Goal: Communication & Community: Answer question/provide support

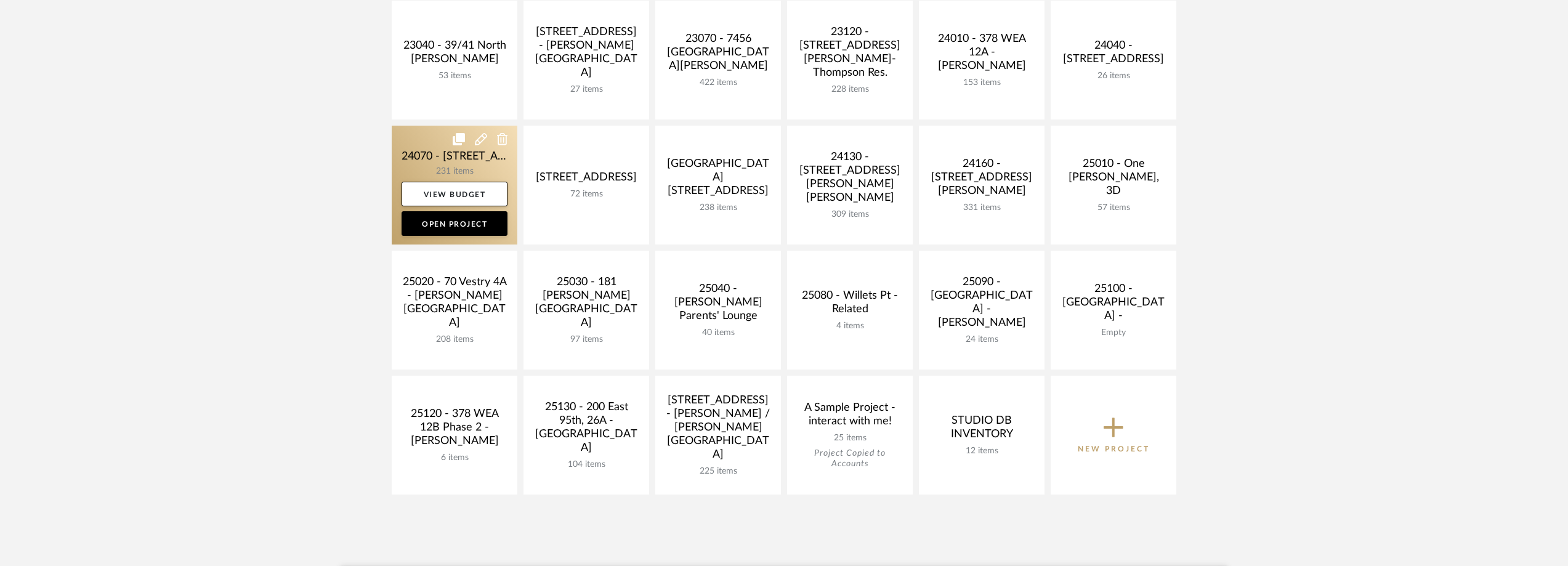
scroll to position [431, 0]
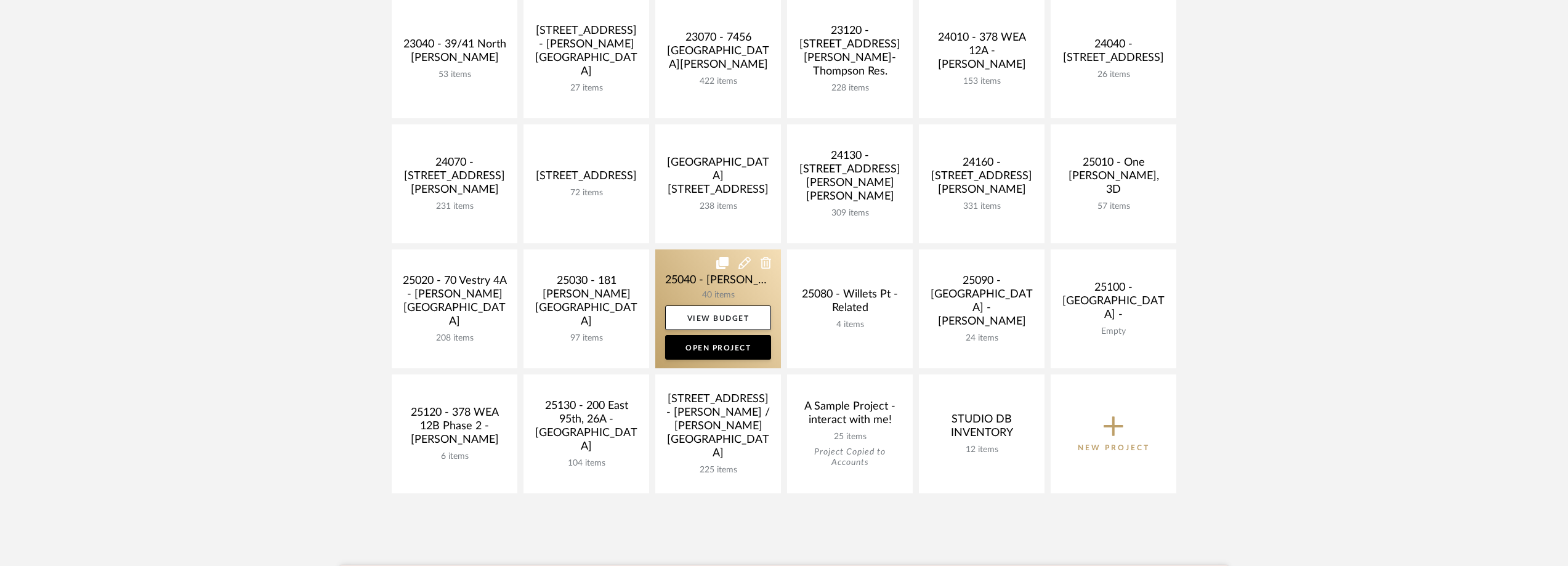
click at [665, 287] on link at bounding box center [718, 309] width 125 height 119
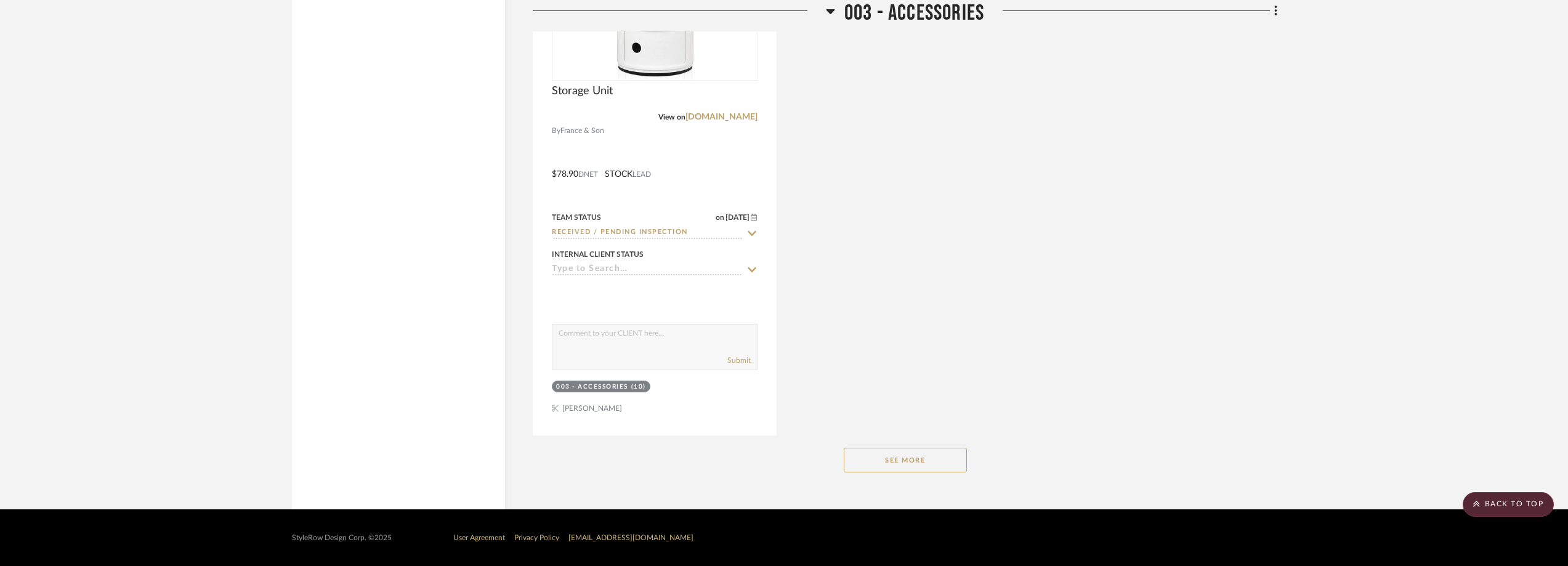
scroll to position [6131, 0]
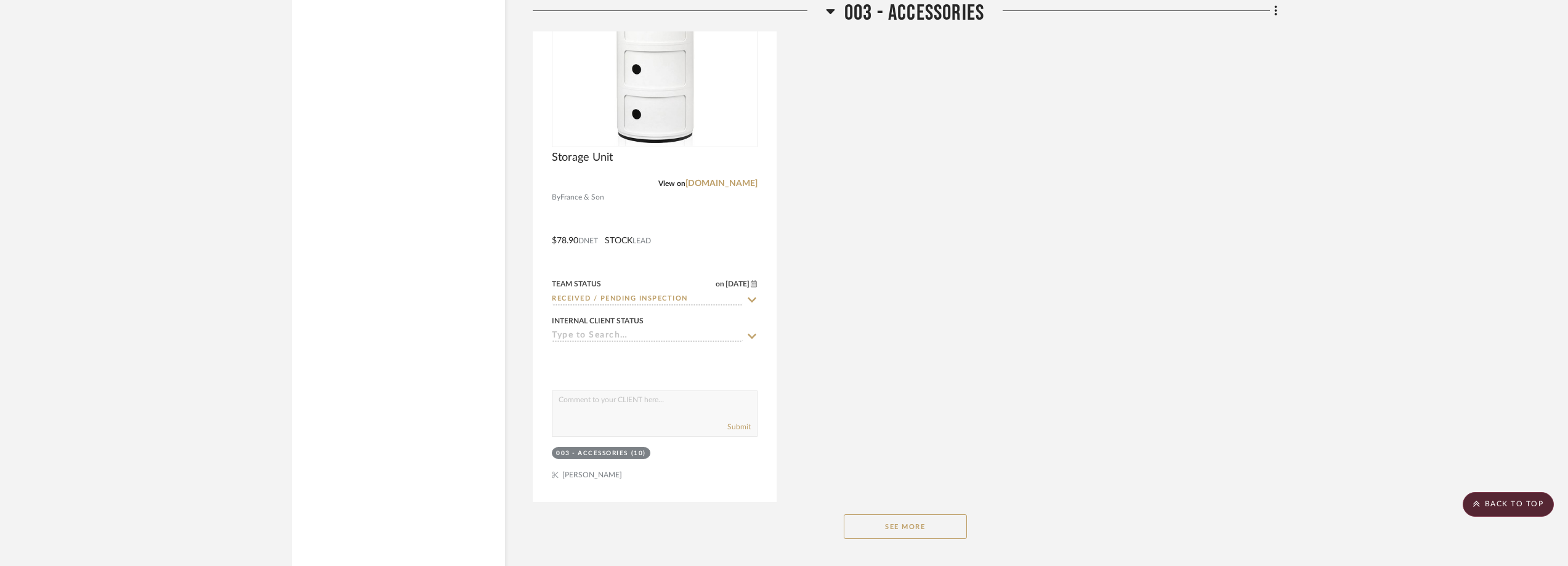
click at [919, 540] on div "See More" at bounding box center [905, 527] width 744 height 49
click at [925, 532] on button "See More" at bounding box center [905, 527] width 123 height 24
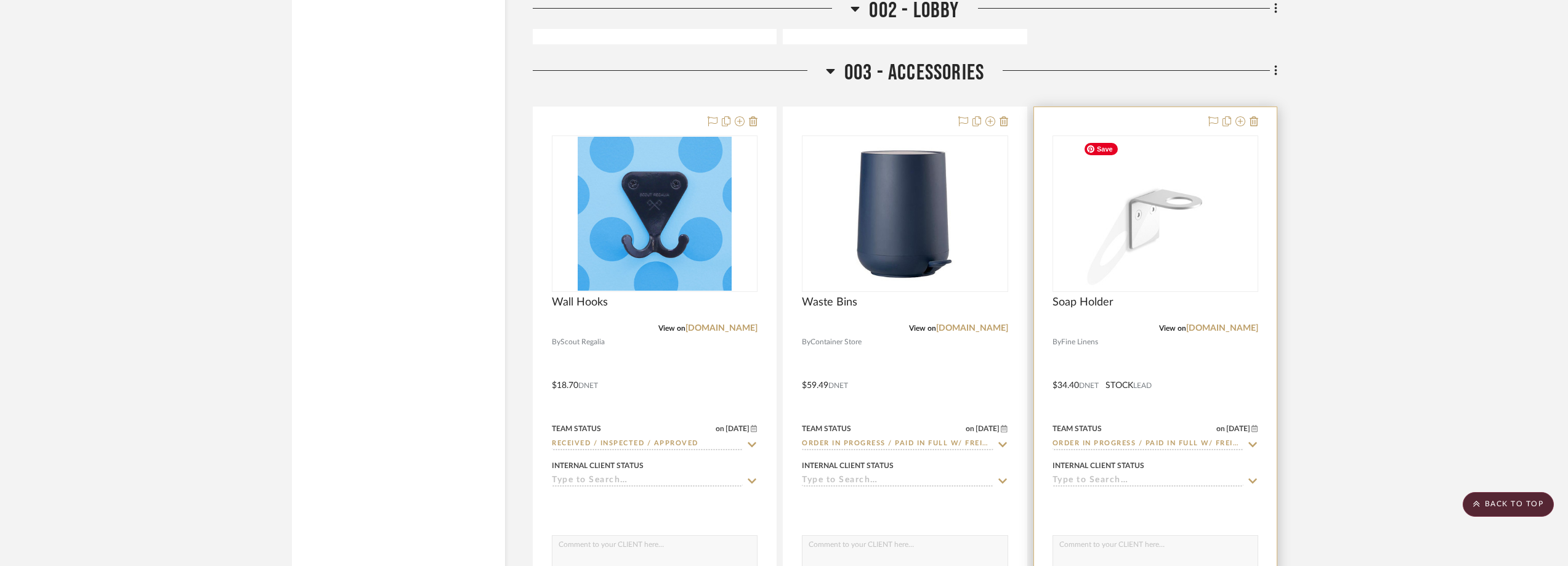
scroll to position [5022, 0]
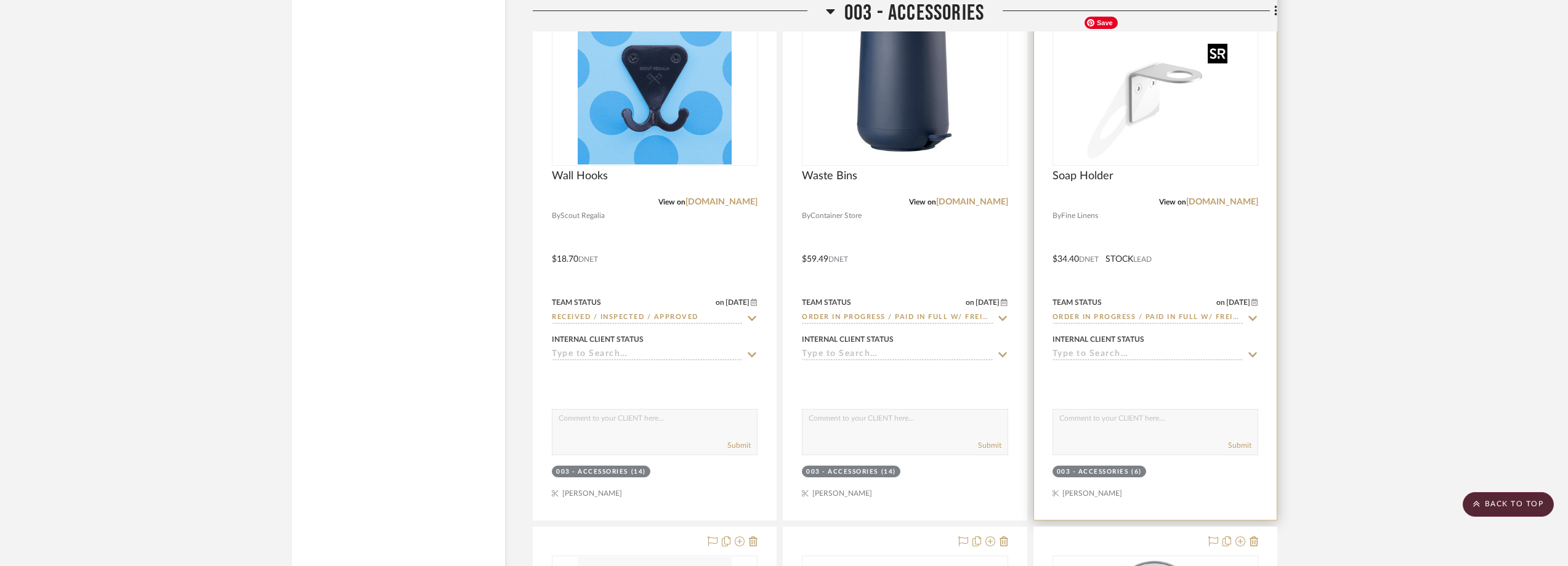
click at [1155, 129] on img "0" at bounding box center [1155, 87] width 154 height 154
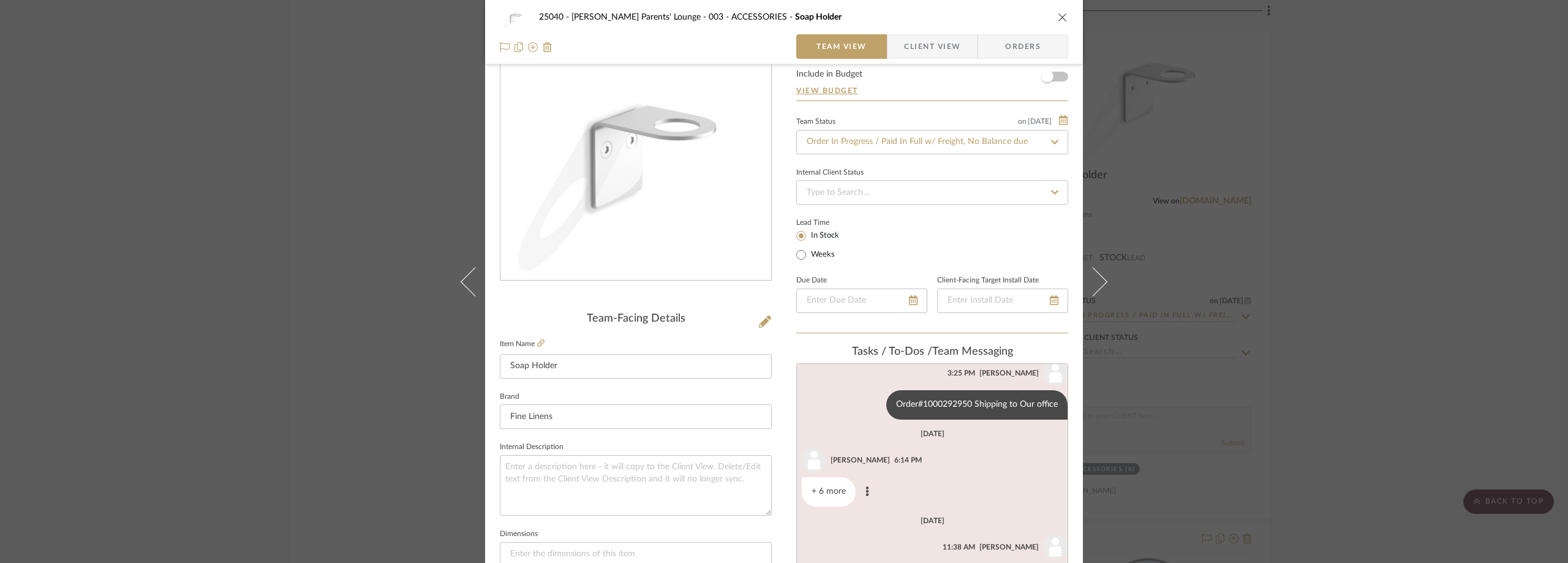
scroll to position [123, 0]
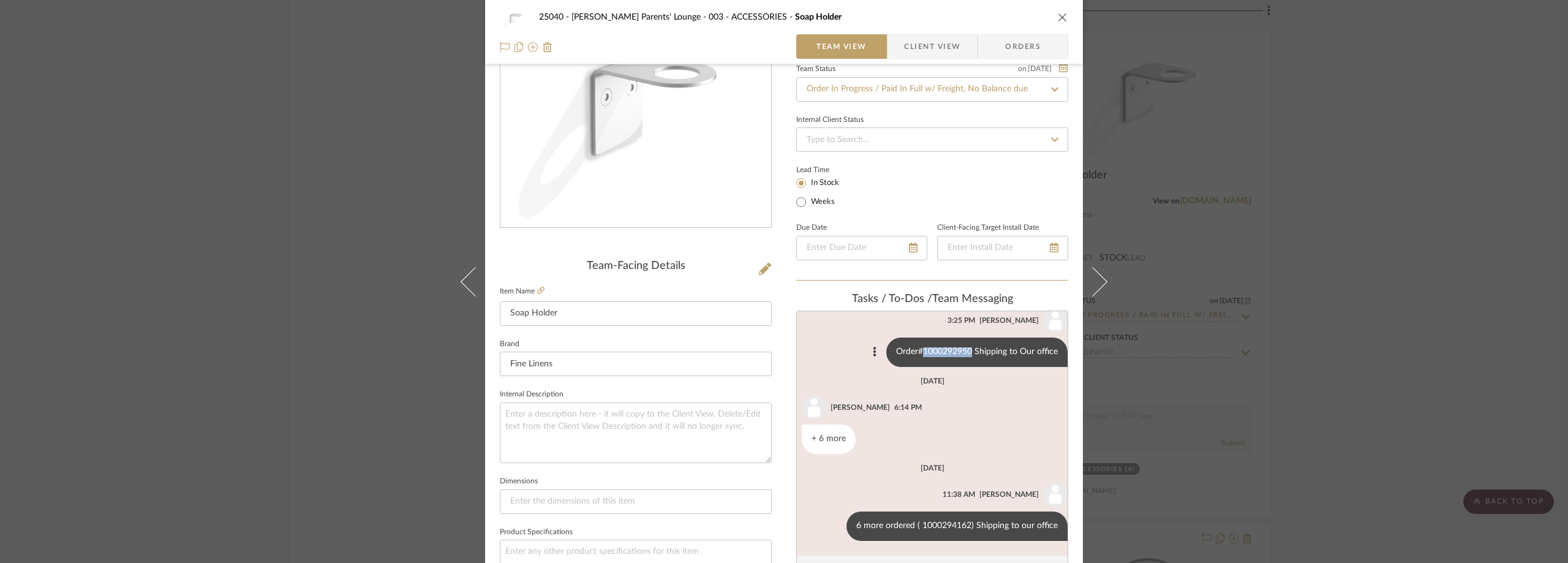
drag, startPoint x: 962, startPoint y: 348, endPoint x: 913, endPoint y: 351, distance: 49.1
click at [913, 351] on div "Order#1000292950 Shipping to Our office" at bounding box center [977, 352] width 181 height 29
copy div "1000292950"
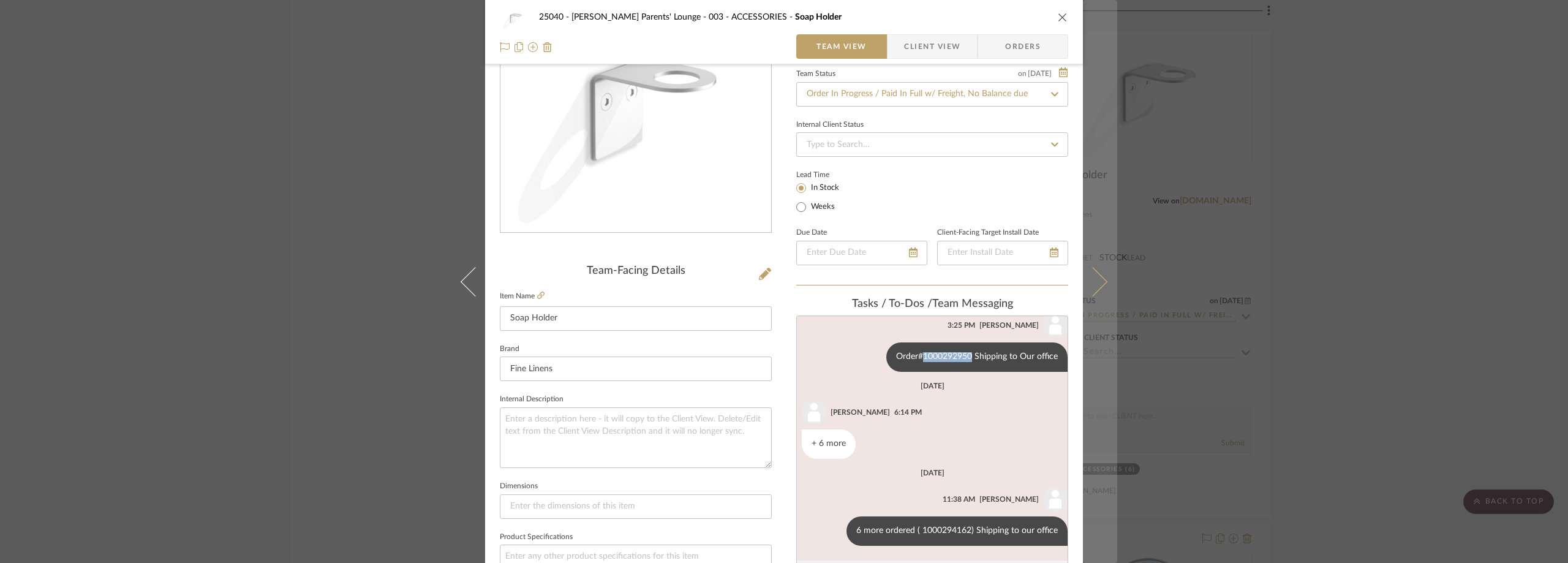
scroll to position [106, 0]
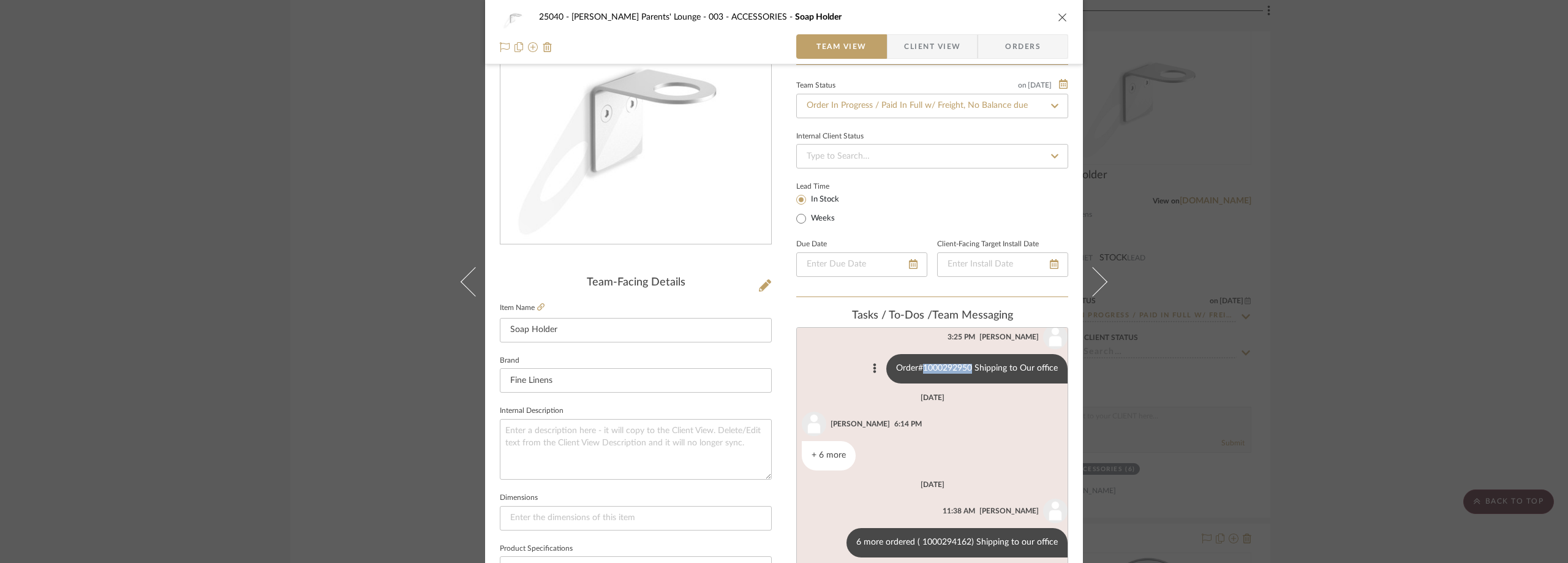
copy div "1000292950"
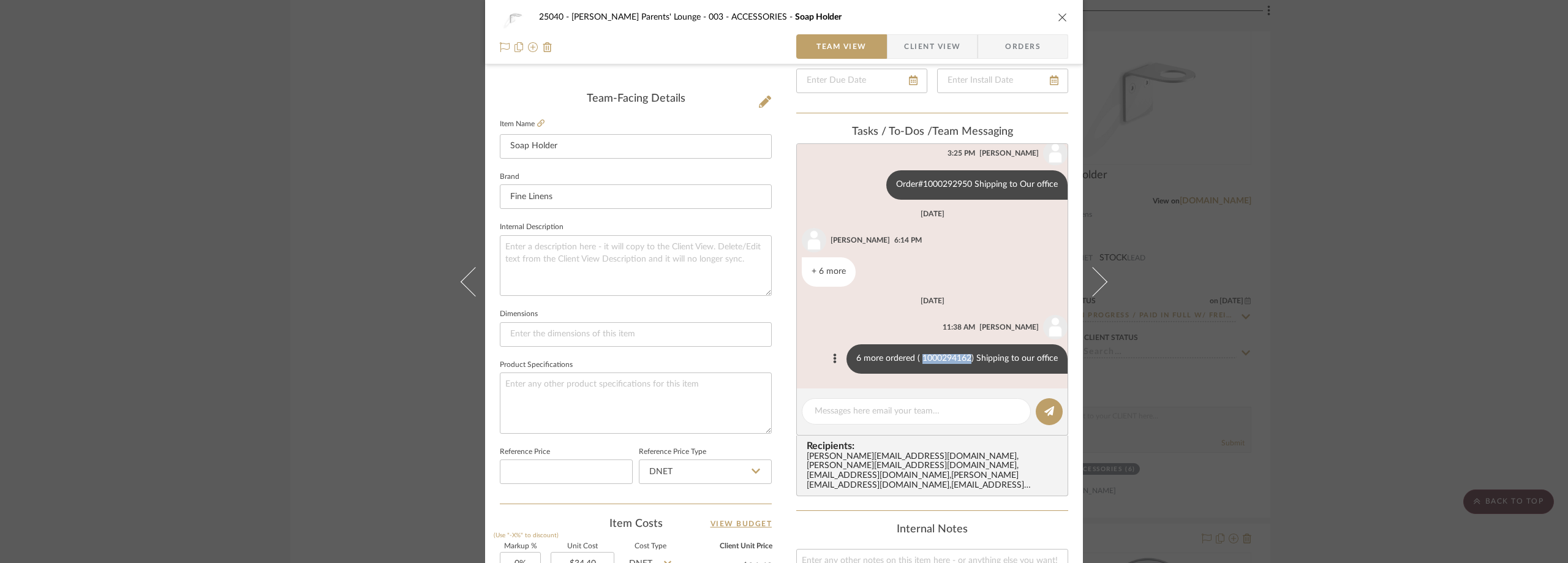
drag, startPoint x: 962, startPoint y: 358, endPoint x: 912, endPoint y: 356, distance: 50.0
click at [912, 356] on div "6 more ordered ( 1000294162) Shipping to our office" at bounding box center [957, 358] width 221 height 29
copy div "1000294162"
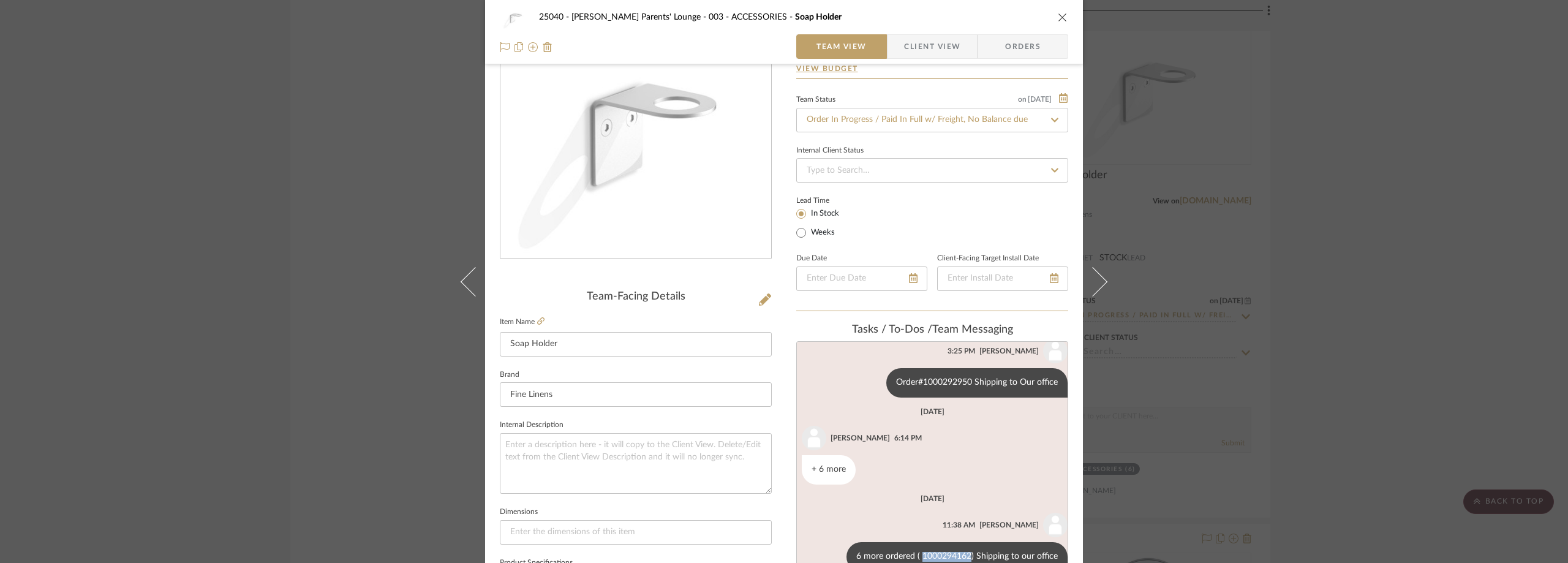
scroll to position [184, 0]
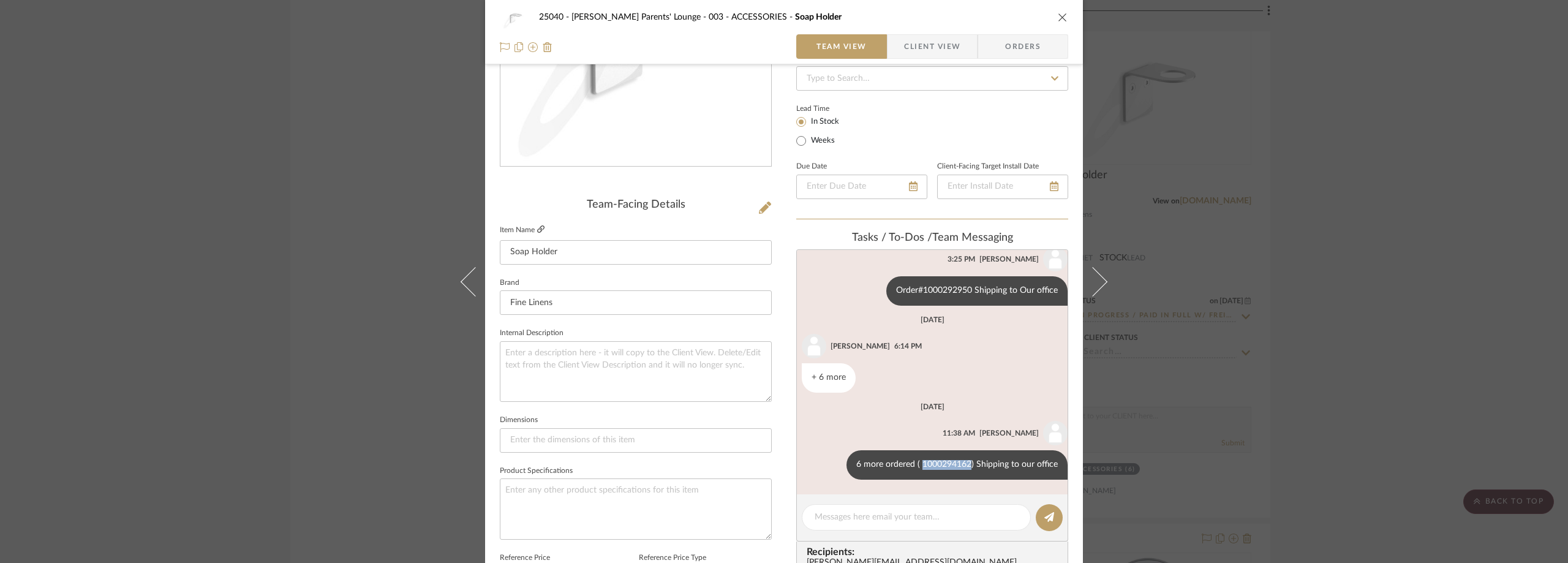
click at [537, 229] on icon at bounding box center [541, 229] width 7 height 7
click at [308, 45] on div "25040 - [PERSON_NAME] Parents' Lounge 003 - ACCESSORIES Soap Holder Team View C…" at bounding box center [784, 282] width 1568 height 563
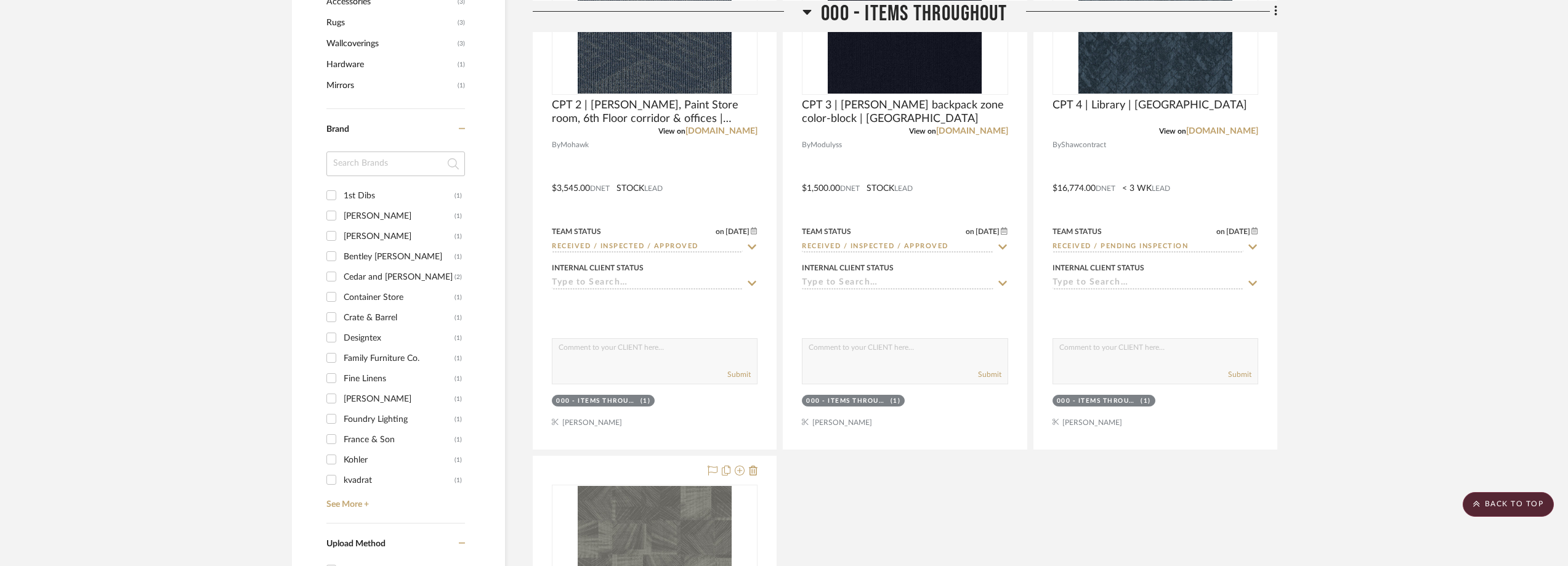
scroll to position [1042, 0]
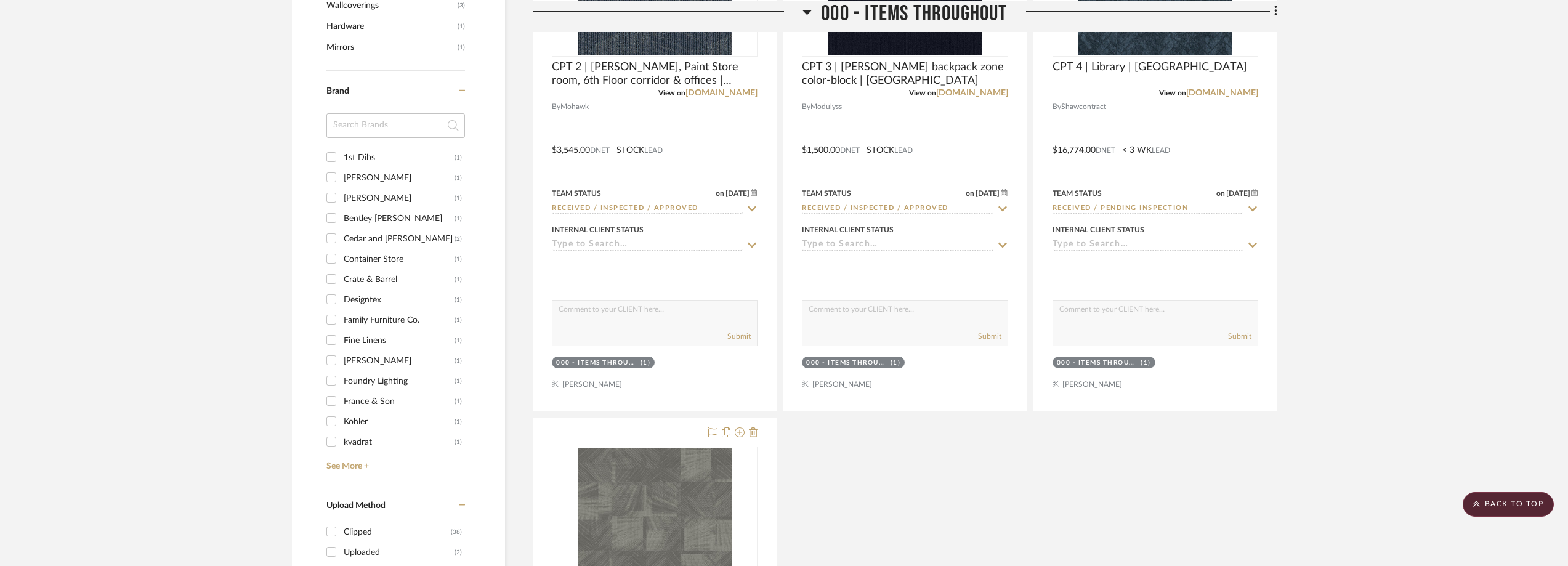
click at [380, 135] on input at bounding box center [395, 125] width 138 height 24
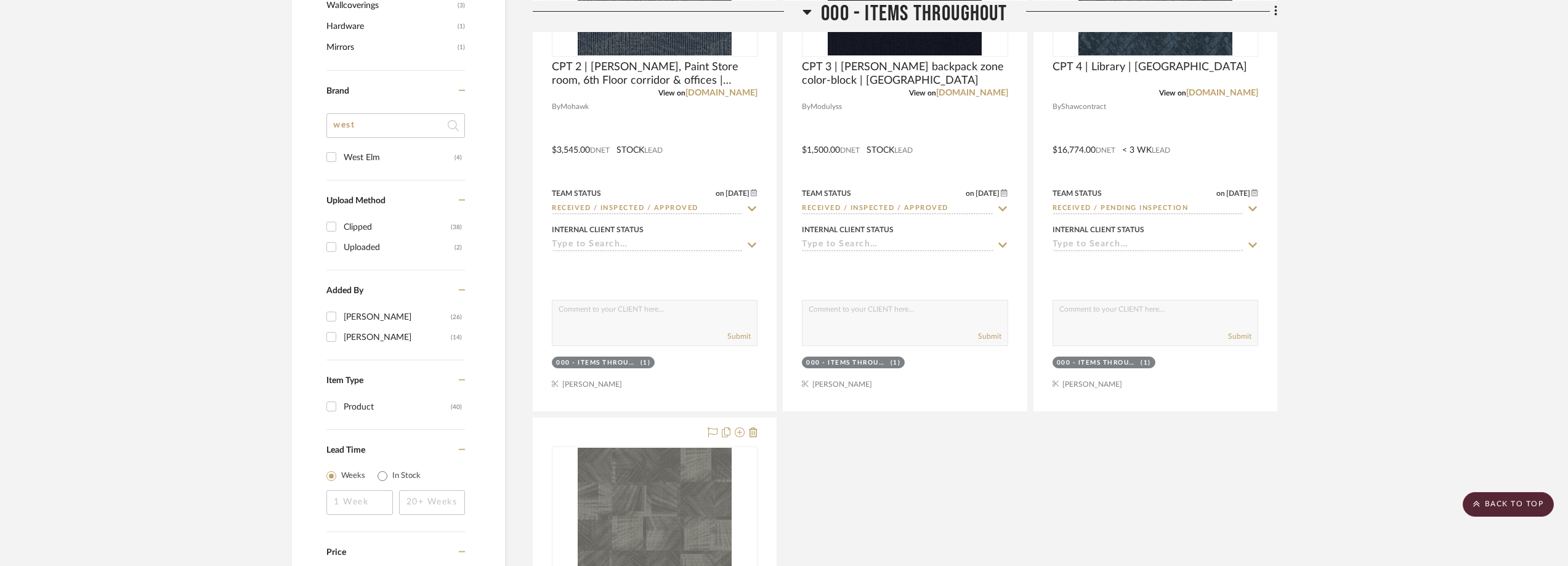
type input "west"
click at [381, 149] on div "West Elm" at bounding box center [399, 158] width 111 height 20
click at [341, 149] on input "West Elm (4)" at bounding box center [332, 157] width 20 height 20
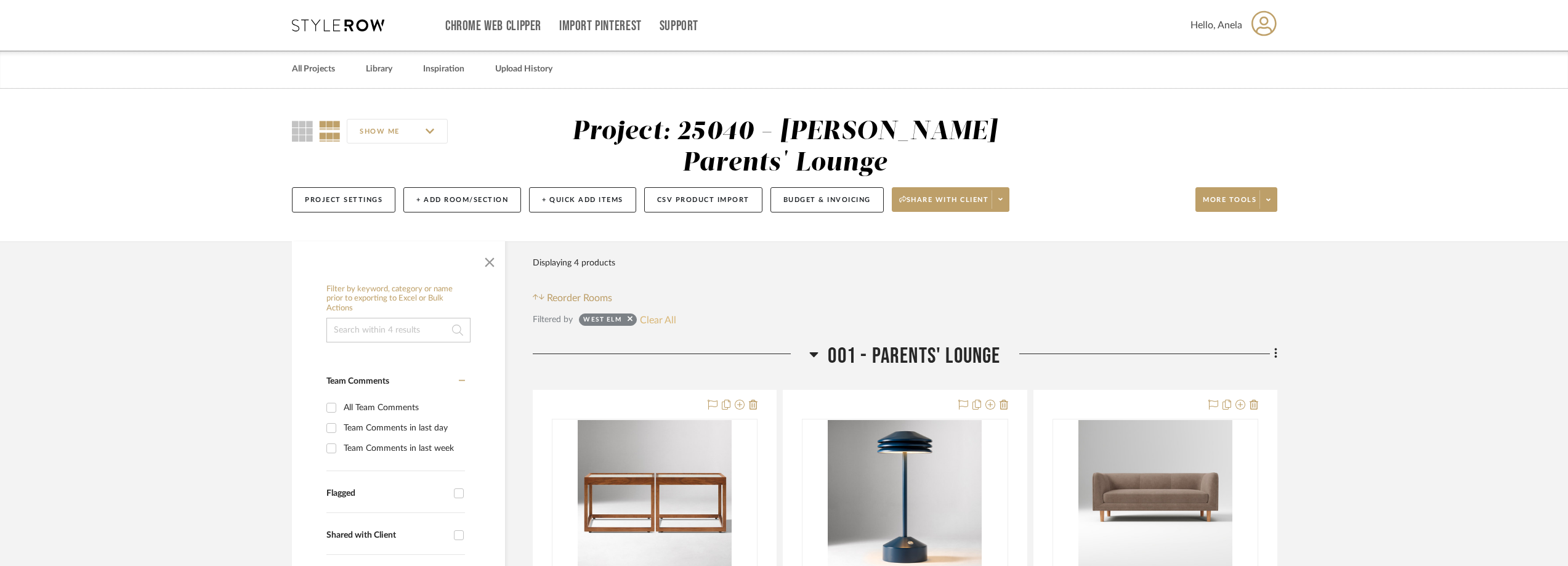
click at [658, 318] on button "Clear All" at bounding box center [658, 320] width 37 height 16
checkbox input "false"
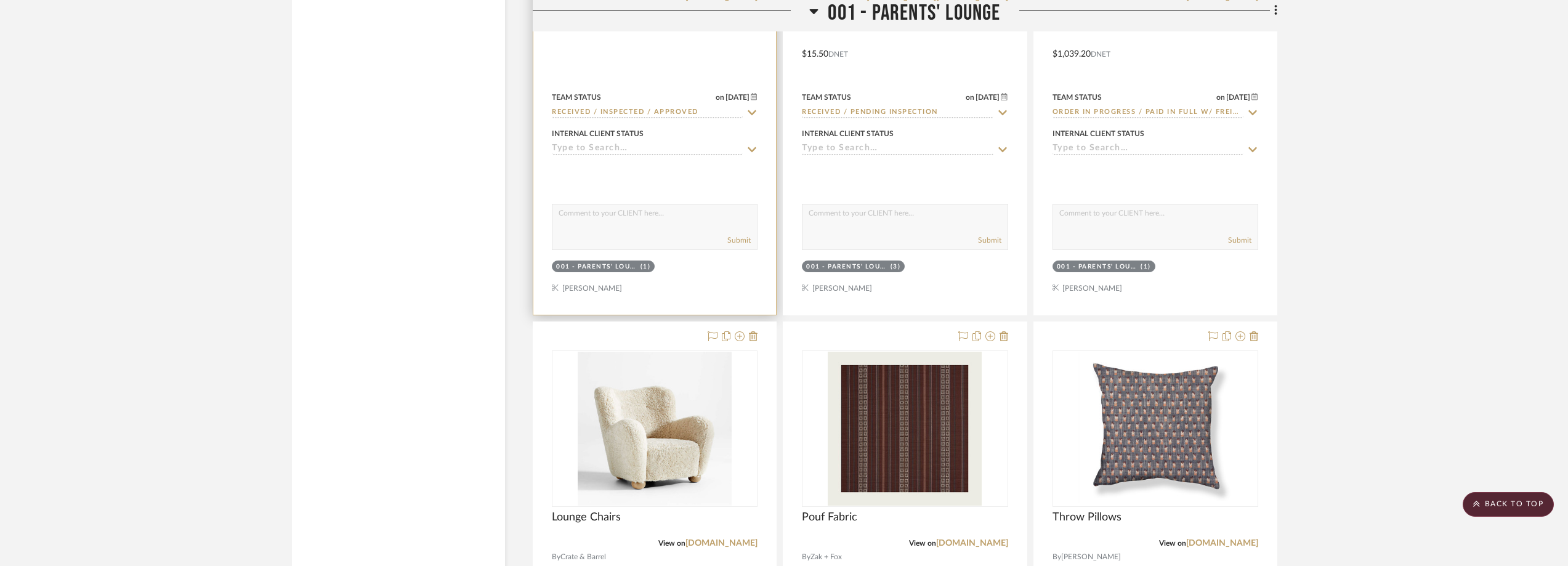
scroll to position [2094, 0]
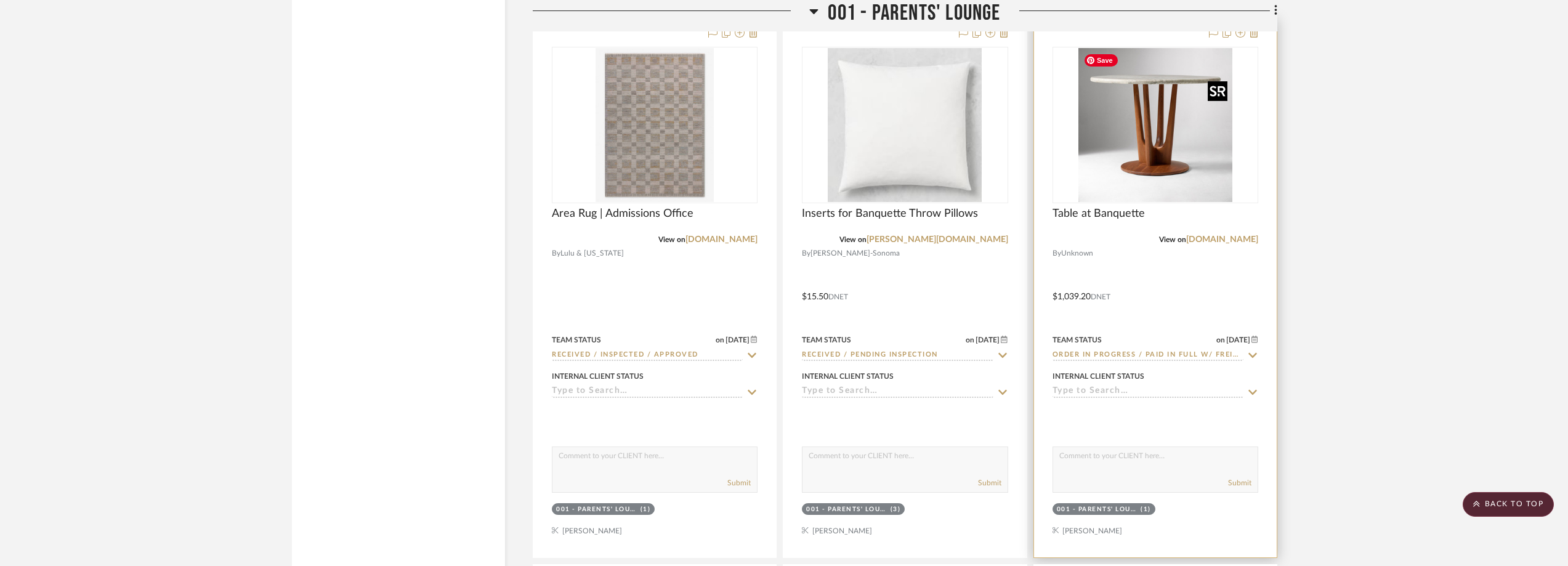
click at [1140, 153] on div at bounding box center [1155, 125] width 206 height 156
click at [1105, 155] on img "0" at bounding box center [1155, 125] width 154 height 154
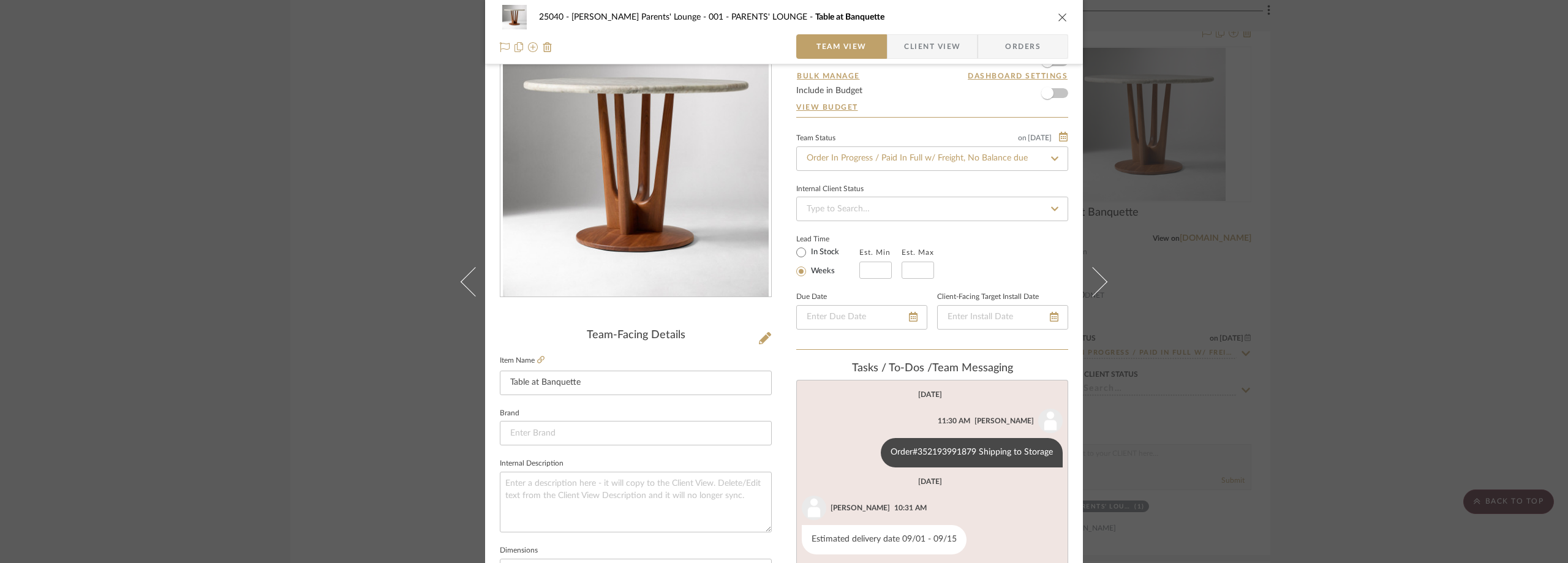
scroll to position [184, 0]
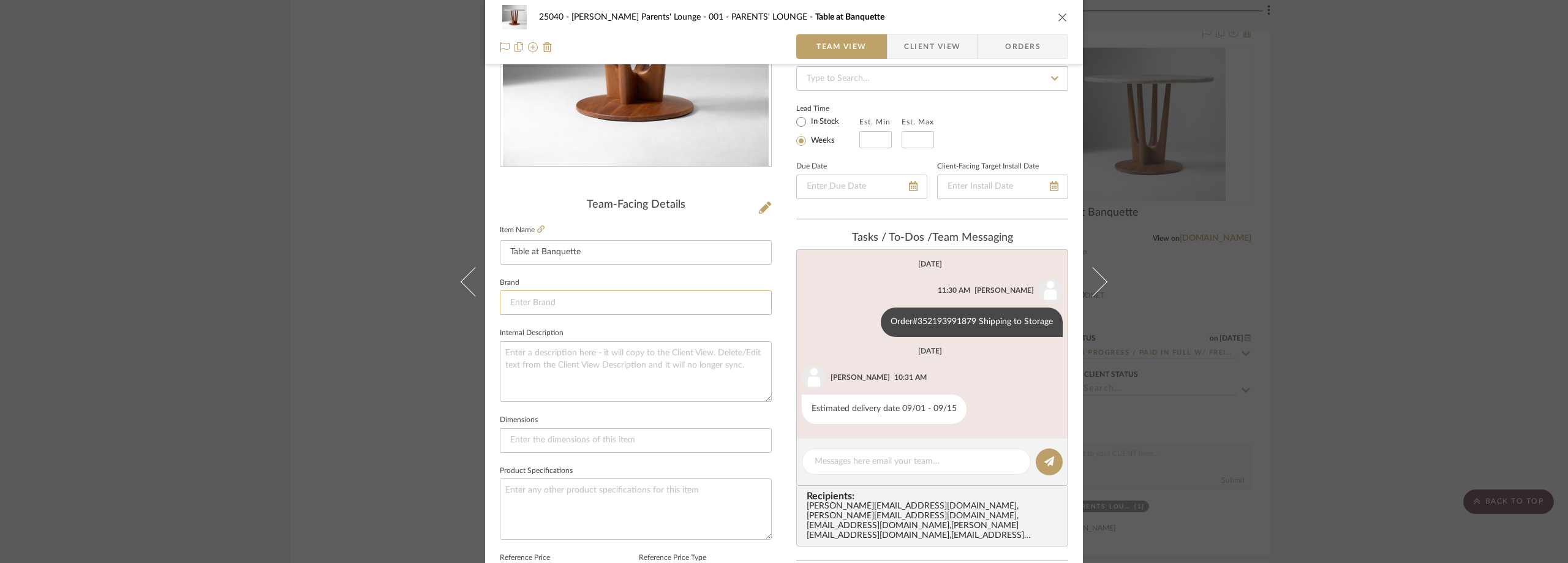
click at [556, 308] on input at bounding box center [636, 303] width 272 height 24
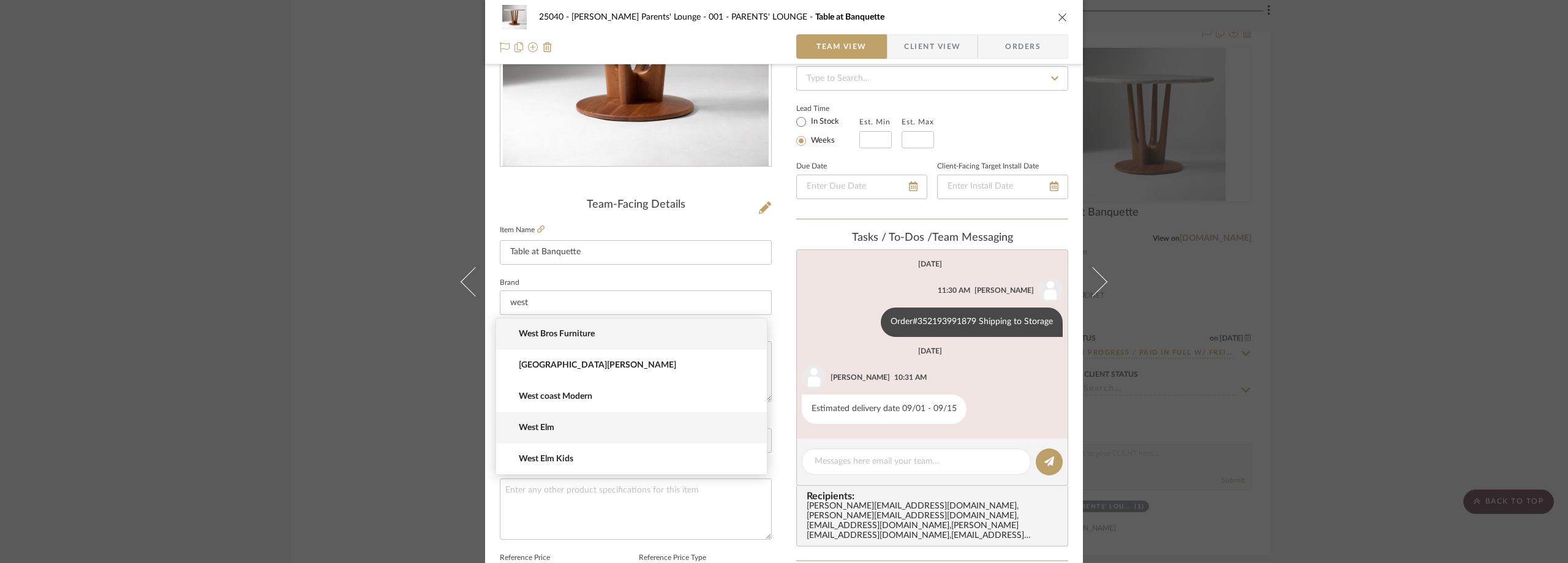
click at [594, 422] on mat-option "West Elm" at bounding box center [631, 428] width 271 height 31
type input "West Elm"
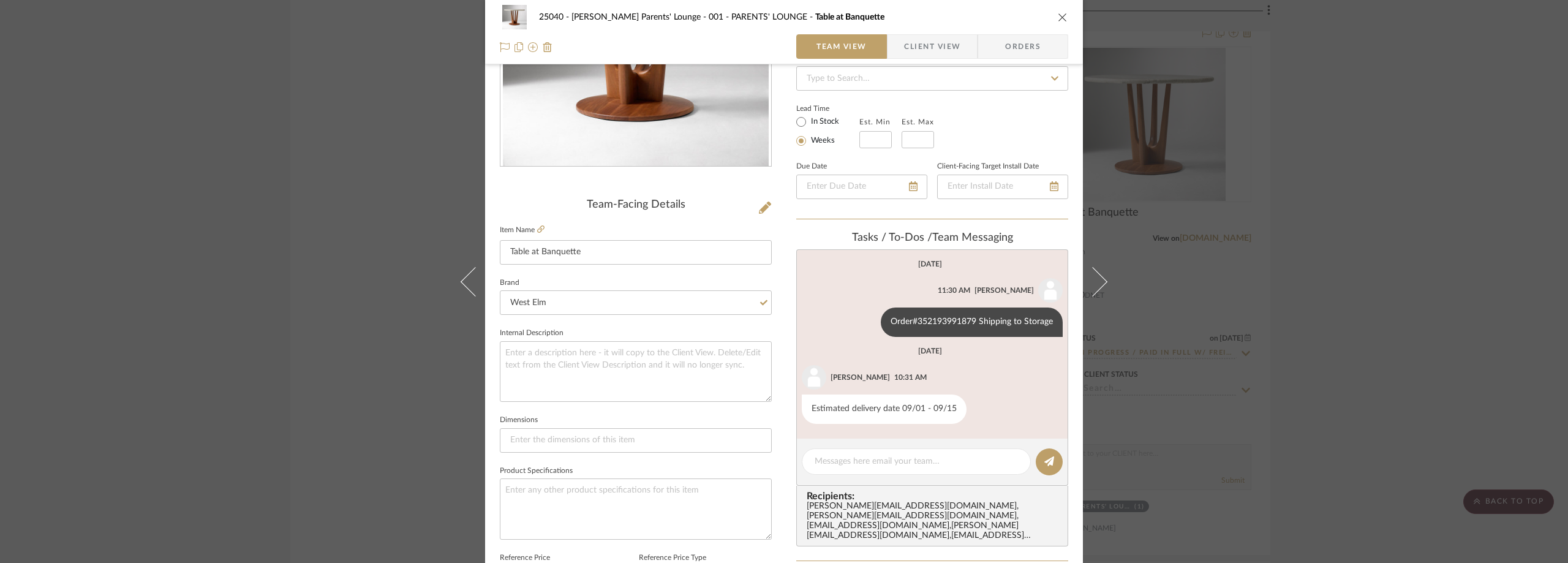
click at [597, 279] on fieldset "Brand [GEOGRAPHIC_DATA]" at bounding box center [636, 295] width 272 height 41
click at [915, 42] on span "Client View" at bounding box center [932, 46] width 56 height 24
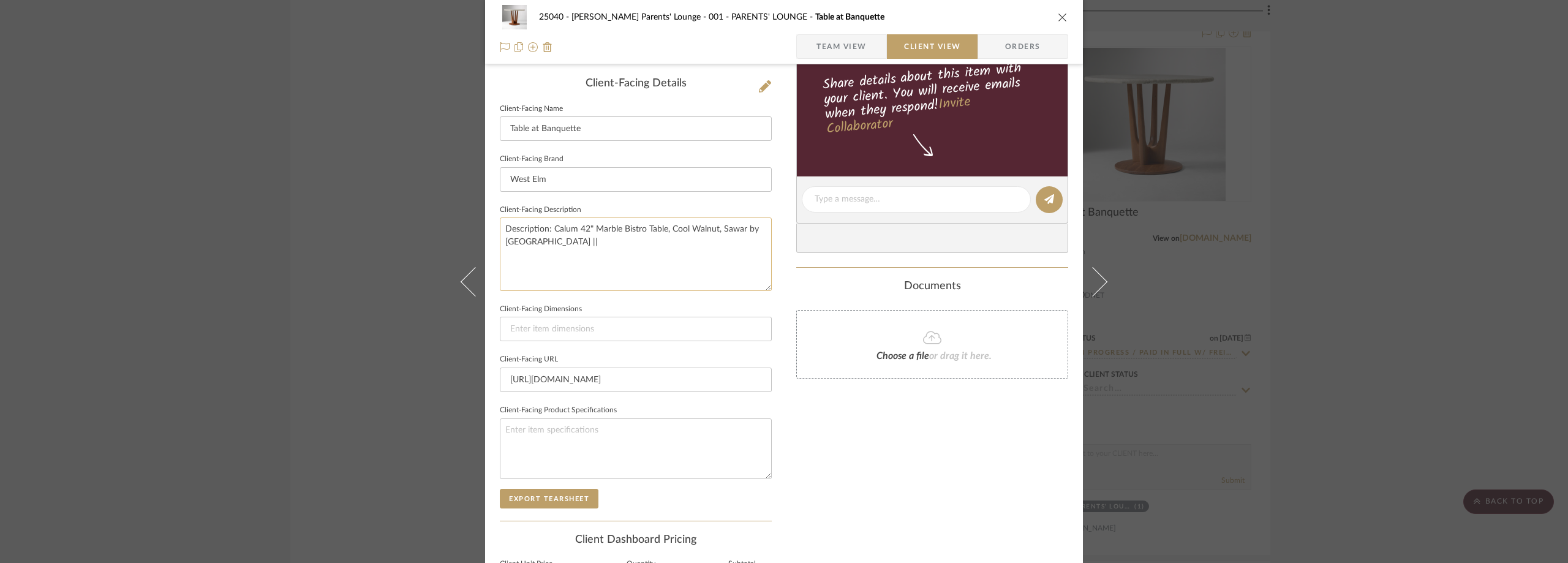
scroll to position [306, 0]
click at [657, 247] on textarea "Description: Calum 42" Marble Bistro Table, Cool Walnut, Sawar by [GEOGRAPHIC_D…" at bounding box center [636, 252] width 272 height 73
click at [822, 55] on span "Team View" at bounding box center [841, 46] width 50 height 24
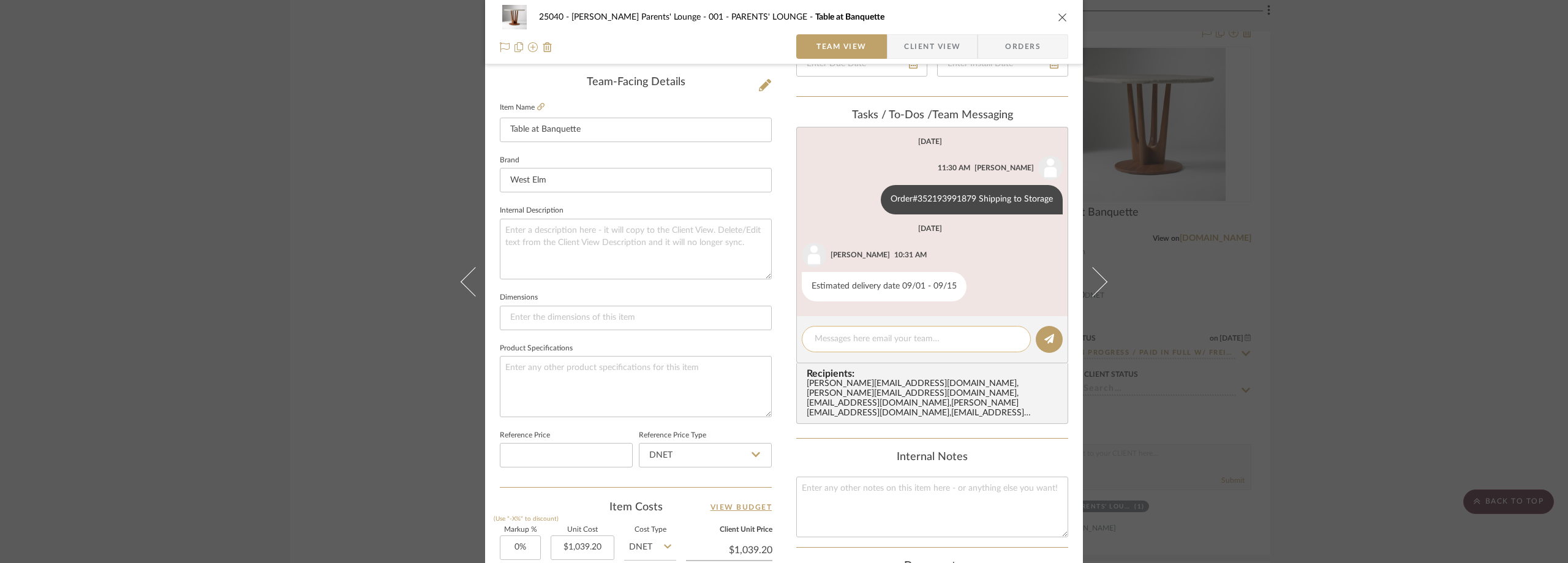
click at [836, 341] on textarea at bounding box center [915, 339] width 203 height 13
paste textarea "Once the item arrives at the delivery HUB we can then request to update the shi…"
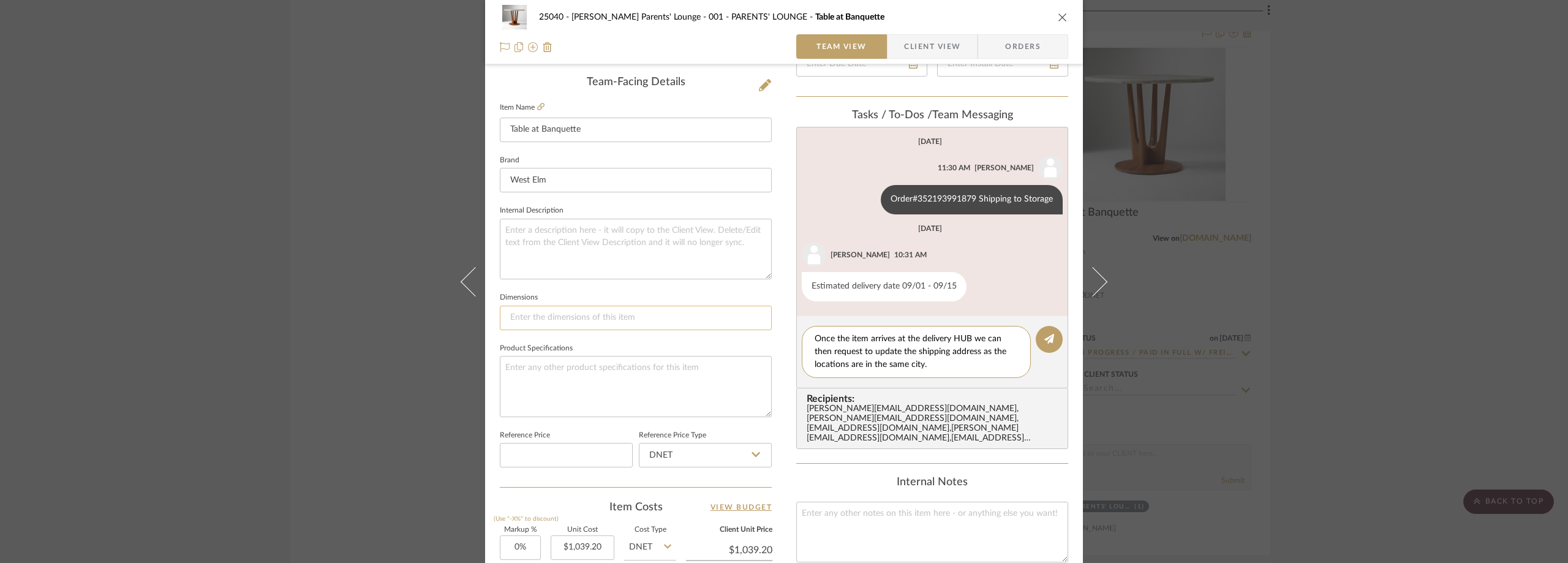
drag, startPoint x: 933, startPoint y: 363, endPoint x: 767, endPoint y: 322, distance: 171.0
click at [746, 321] on div "25040 - [PERSON_NAME] Parents' Lounge 001 - PARENTS' LOUNGE Table at Banquette …" at bounding box center [784, 269] width 598 height 1132
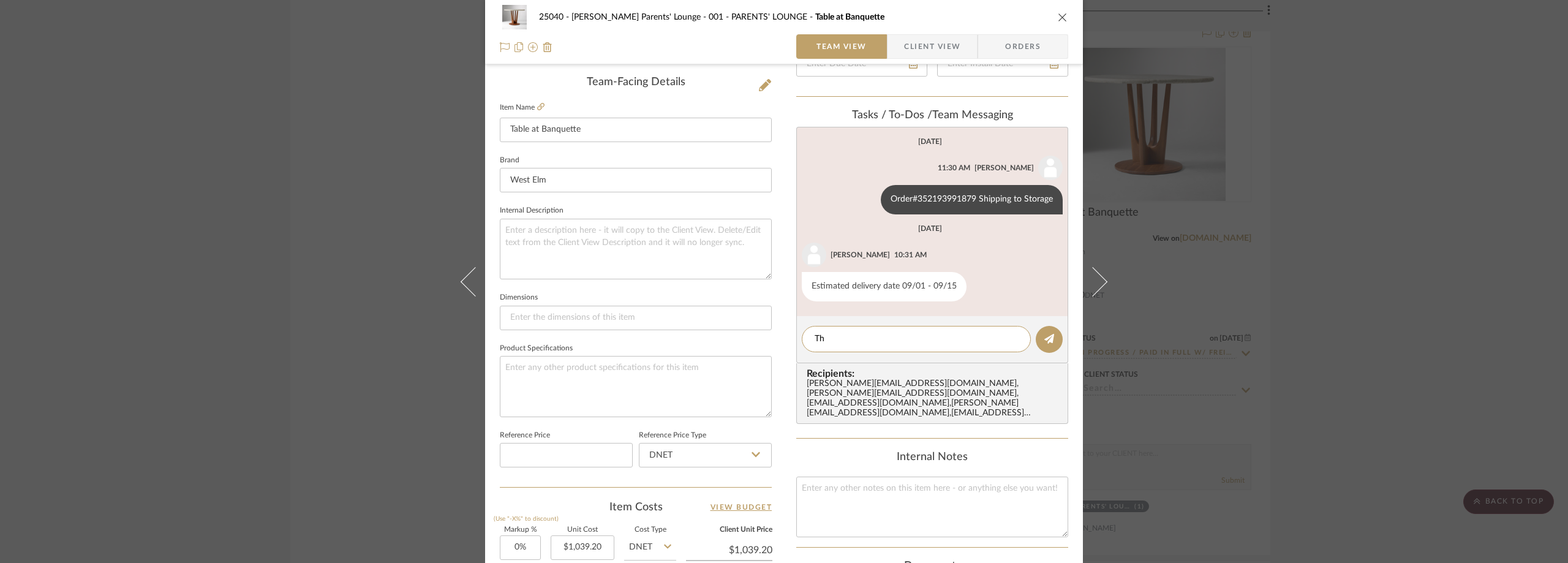
type textarea "T"
type textarea "I"
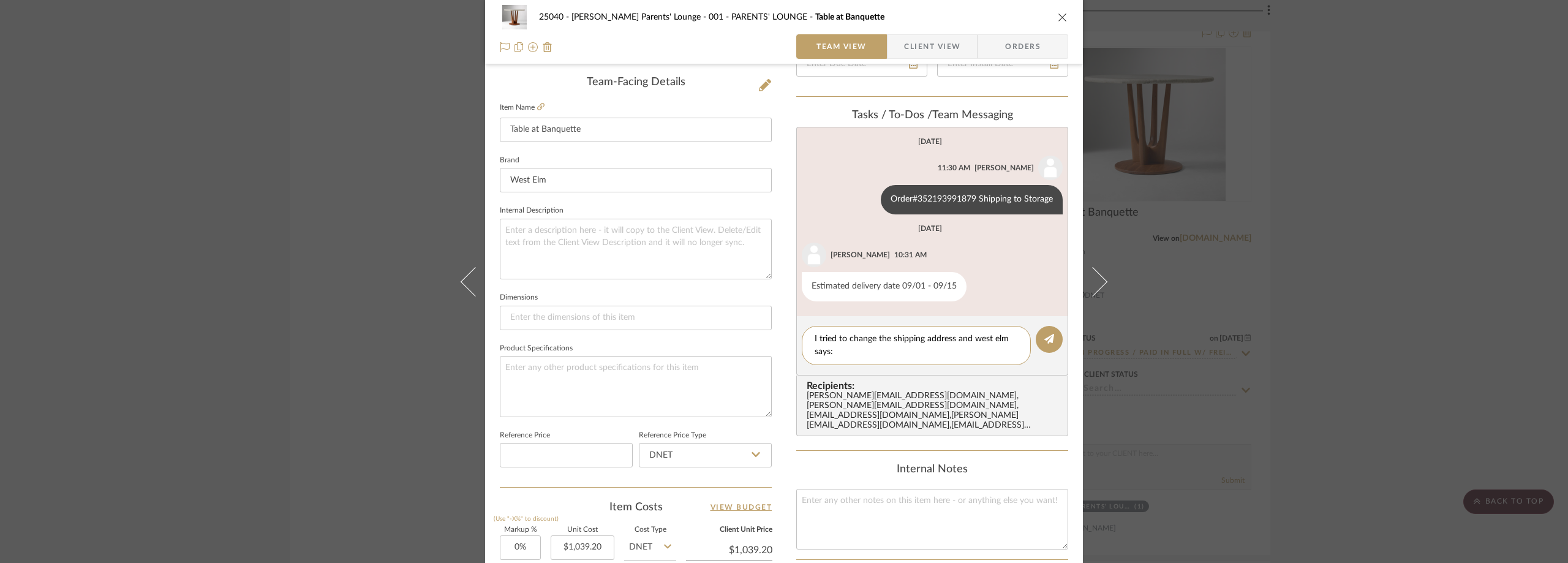
drag, startPoint x: 899, startPoint y: 355, endPoint x: 767, endPoint y: 339, distance: 133.0
click at [767, 339] on div "25040 - [PERSON_NAME] Parents' Lounge 001 - PARENTS' LOUNGE Table at Banquette …" at bounding box center [784, 269] width 598 height 1132
type textarea "I tried to change the shipping address and west elm says:"
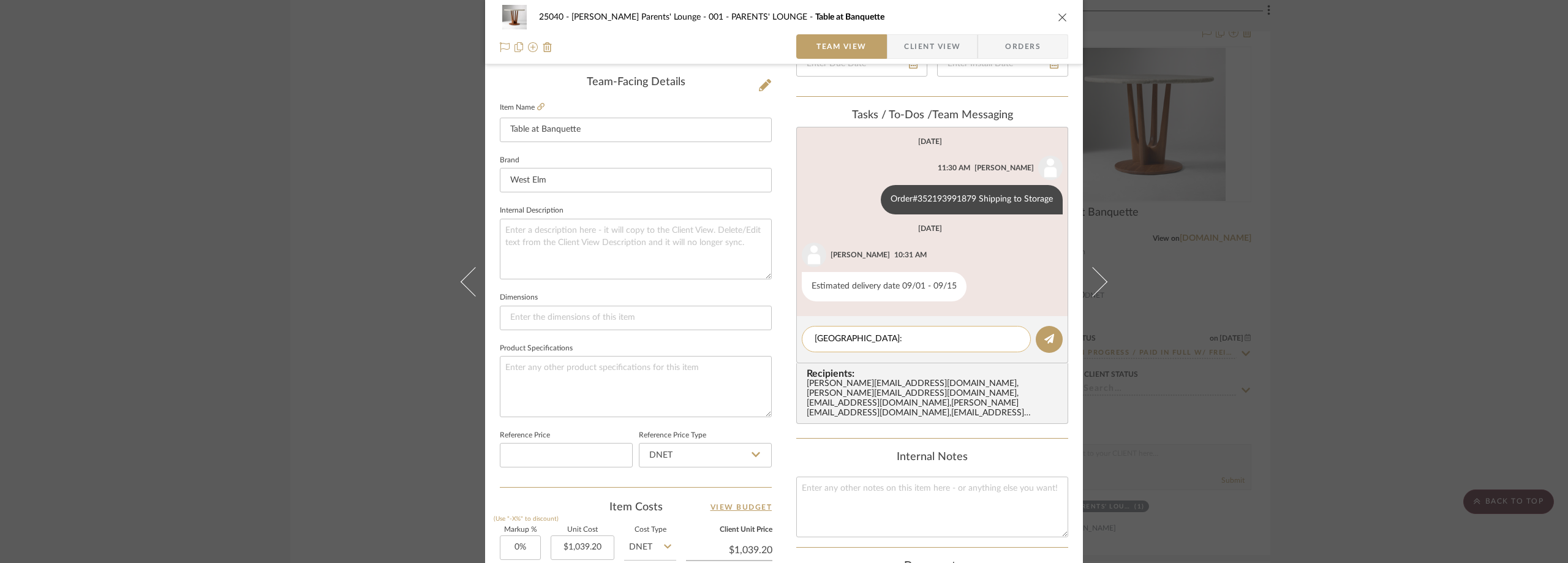
paste textarea "Unfortunately at this time that item to too far along in the shipping process t…"
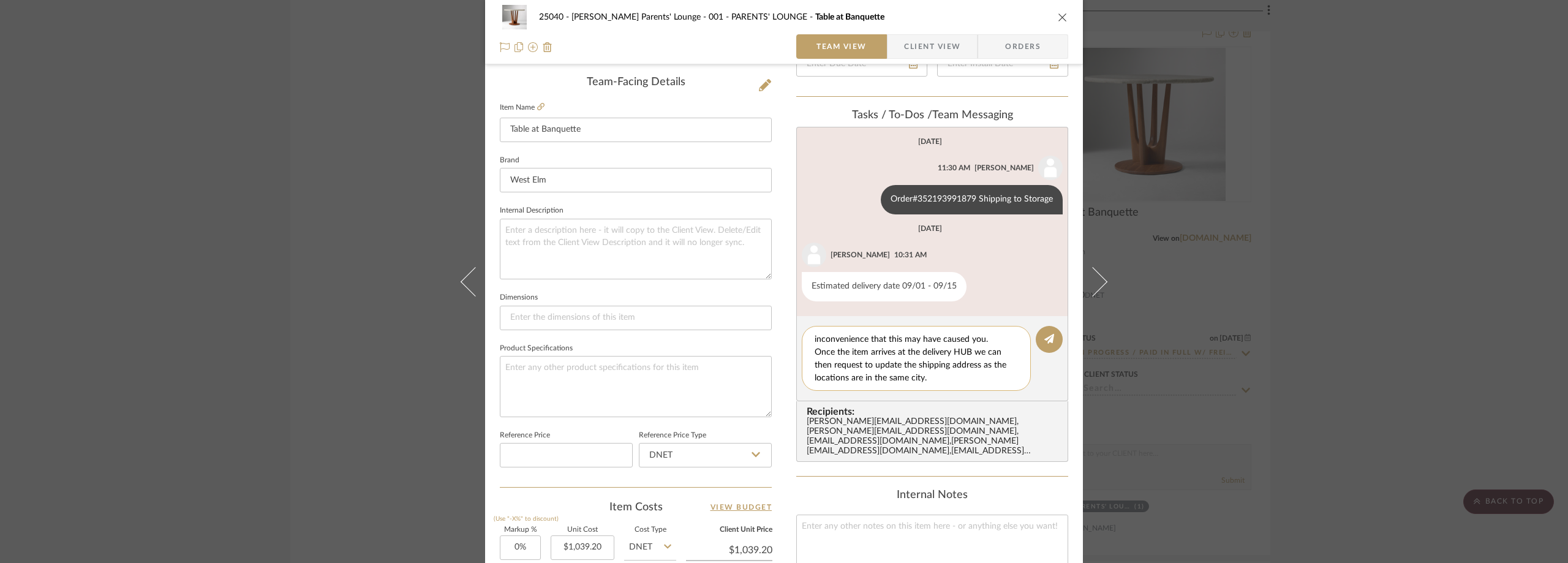
scroll to position [51, 0]
type textarea "[GEOGRAPHIC_DATA]: Unfortunately at this time that item to too far along in the…"
click at [1044, 336] on icon at bounding box center [1049, 339] width 10 height 10
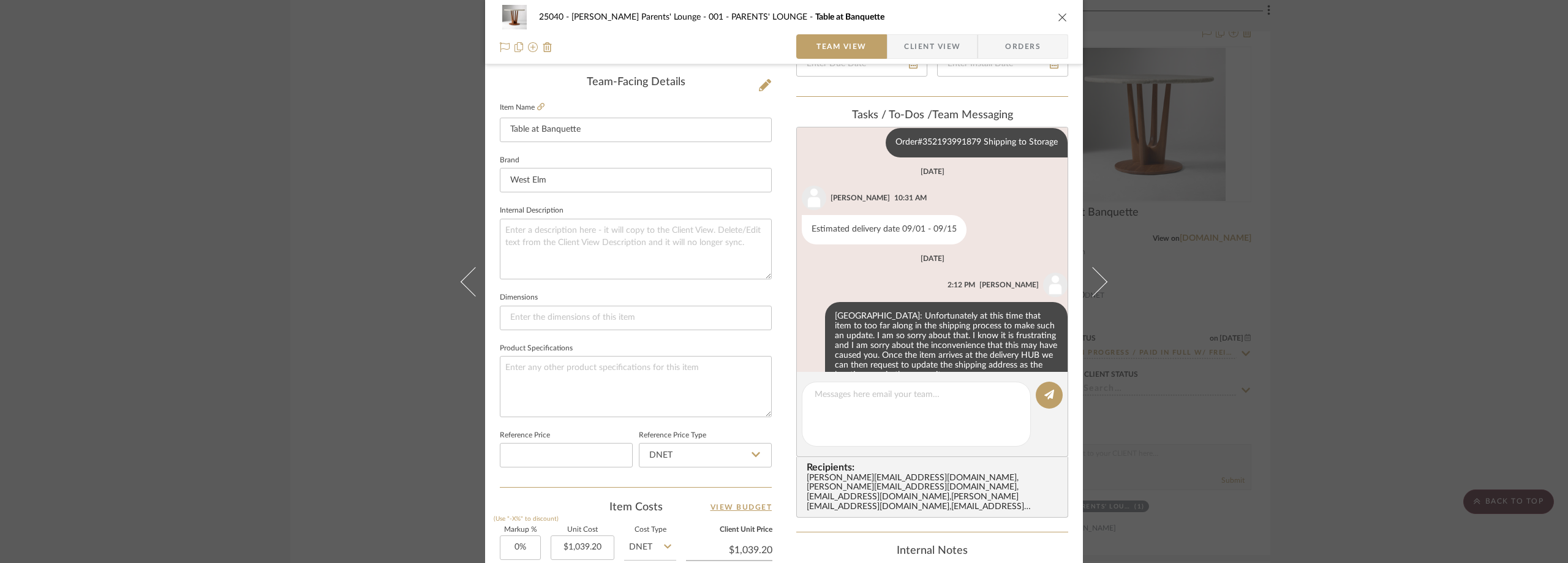
scroll to position [90, 0]
